Goal: Task Accomplishment & Management: Manage account settings

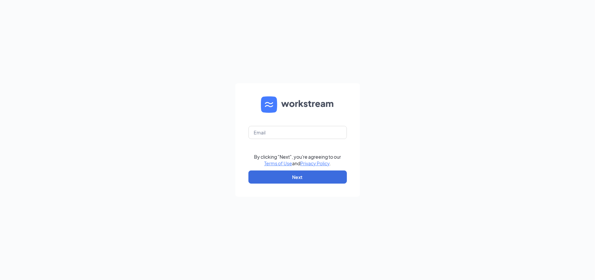
click at [271, 123] on form "By clicking "Next", you're agreeing to our Terms of Use and Privacy Policy . Ne…" at bounding box center [297, 140] width 125 height 114
click at [273, 130] on input "text" at bounding box center [298, 132] width 99 height 13
type input "[EMAIL_ADDRESS][DOMAIN_NAME]"
click at [305, 174] on button "Next" at bounding box center [298, 177] width 99 height 13
click at [293, 134] on input "text" at bounding box center [298, 132] width 99 height 13
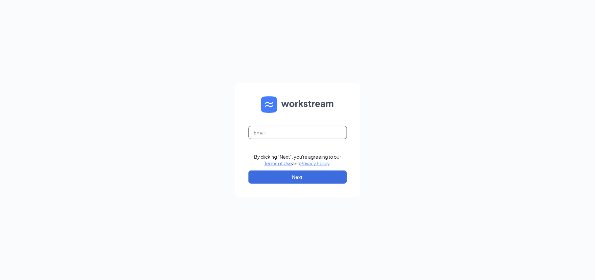
type input "[EMAIL_ADDRESS][DOMAIN_NAME]"
click at [302, 174] on button "Next" at bounding box center [298, 177] width 99 height 13
click at [276, 129] on input "text" at bounding box center [298, 132] width 99 height 13
type input "sheheryar@bajcogroup.net"
click at [320, 178] on button "Next" at bounding box center [298, 177] width 99 height 13
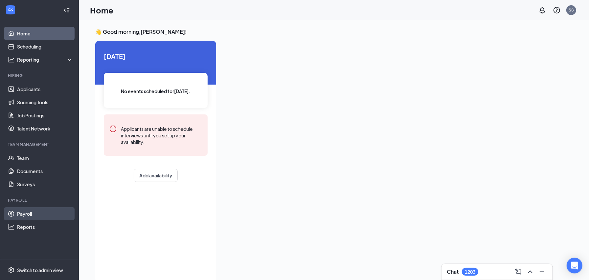
click at [29, 211] on link "Payroll" at bounding box center [45, 214] width 56 height 13
click at [44, 151] on li "Team Management Team Documents Surveys" at bounding box center [39, 166] width 78 height 49
click at [42, 158] on link "Team" at bounding box center [45, 158] width 56 height 13
